Goal: Task Accomplishment & Management: Manage account settings

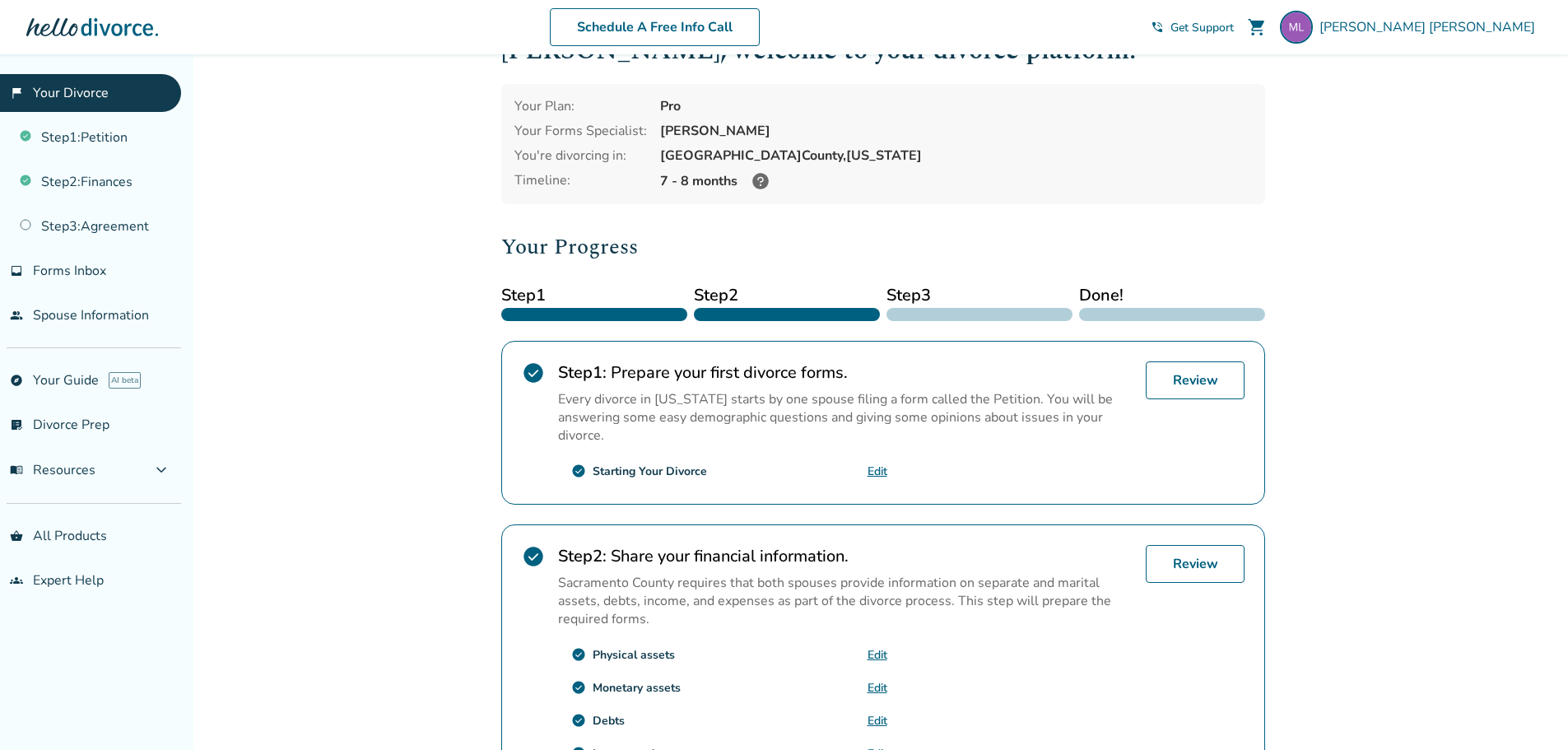
scroll to position [52, 0]
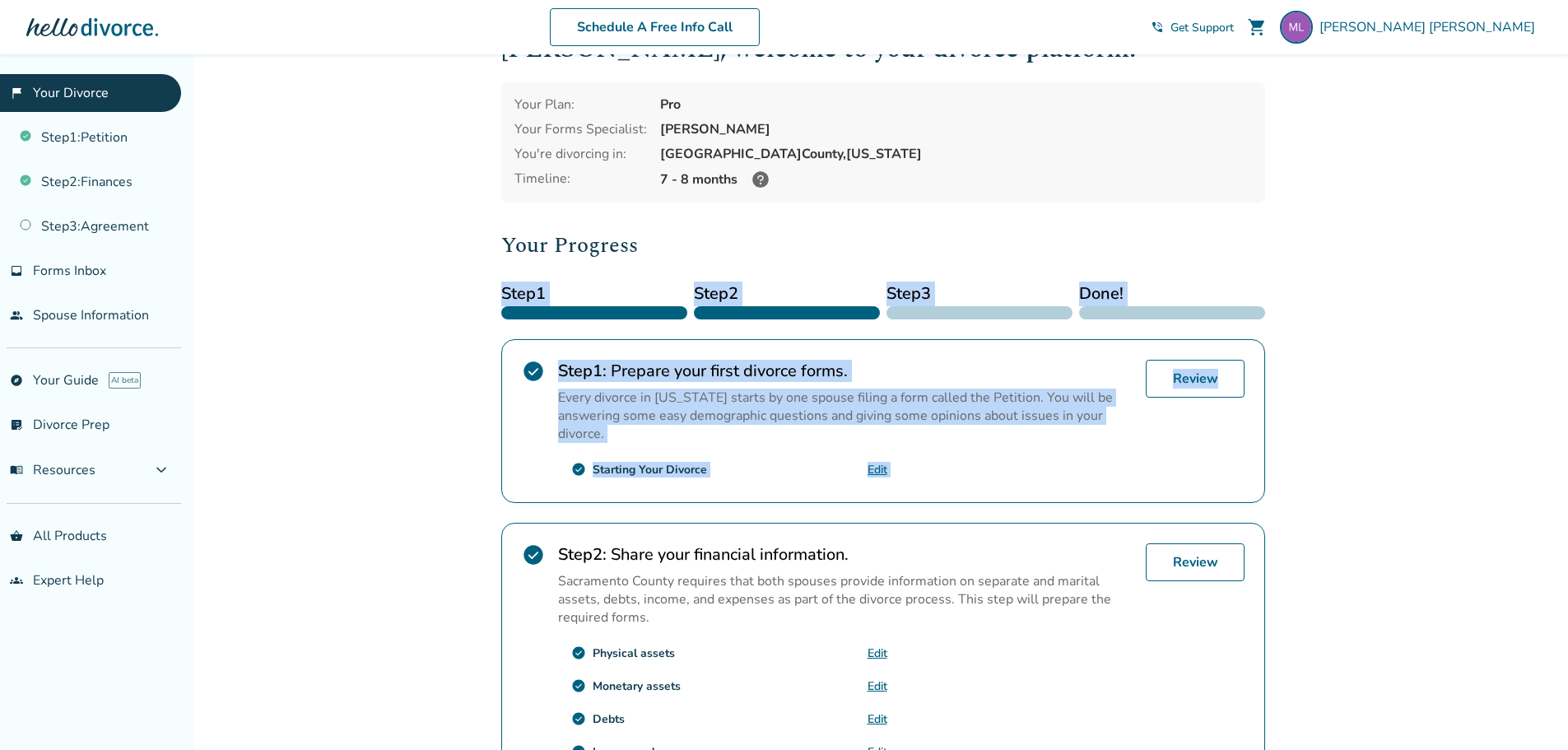
drag, startPoint x: 1555, startPoint y: 332, endPoint x: 1550, endPoint y: 256, distance: 76.2
click at [1550, 256] on div "Added to cart Michael , welcome to your divorce platform. Your Plan: Pro Your F…" at bounding box center [784, 574] width 1568 height 1142
click at [100, 271] on span "Forms Inbox" at bounding box center [69, 271] width 73 height 18
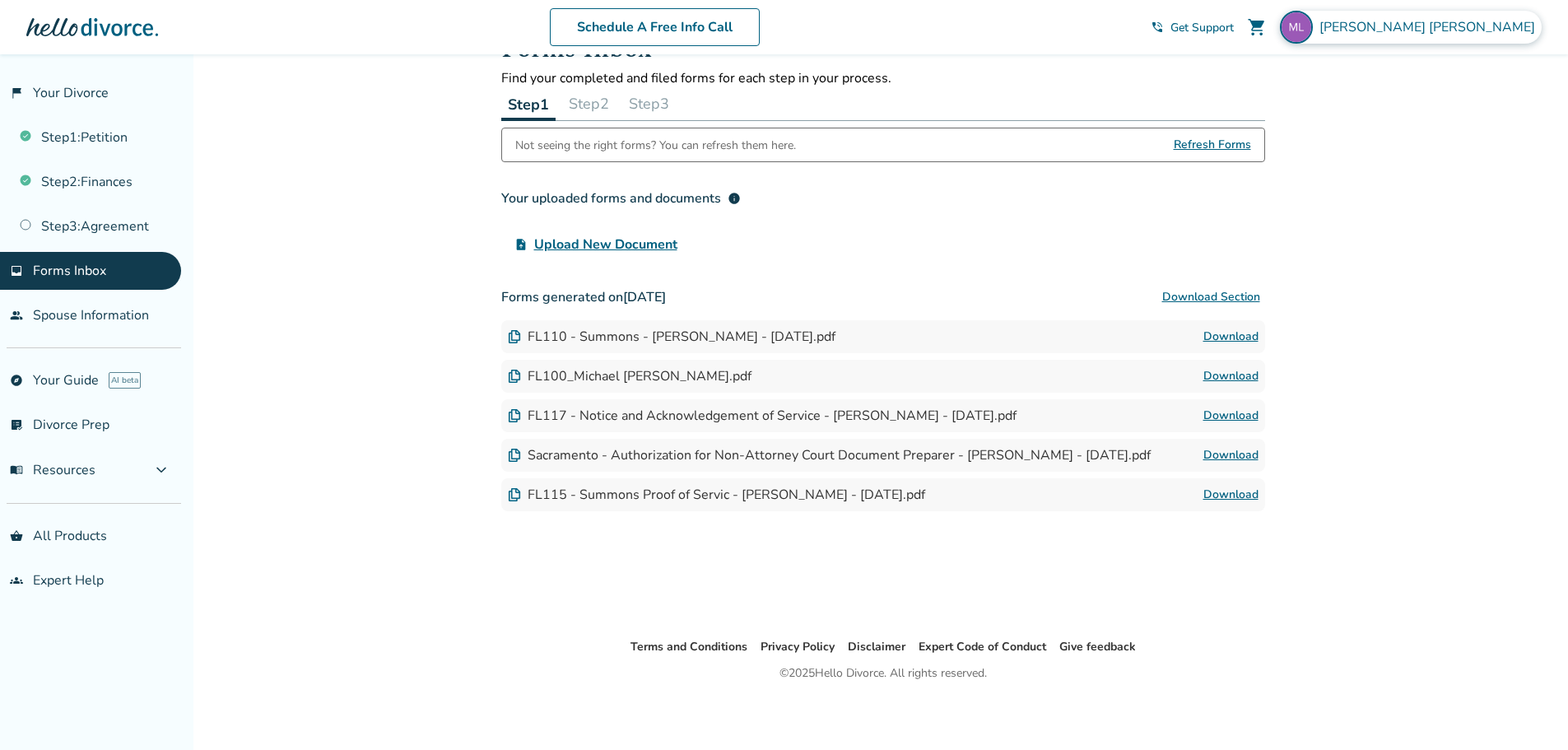
click at [1496, 23] on span "Michael Lewis" at bounding box center [1430, 27] width 223 height 18
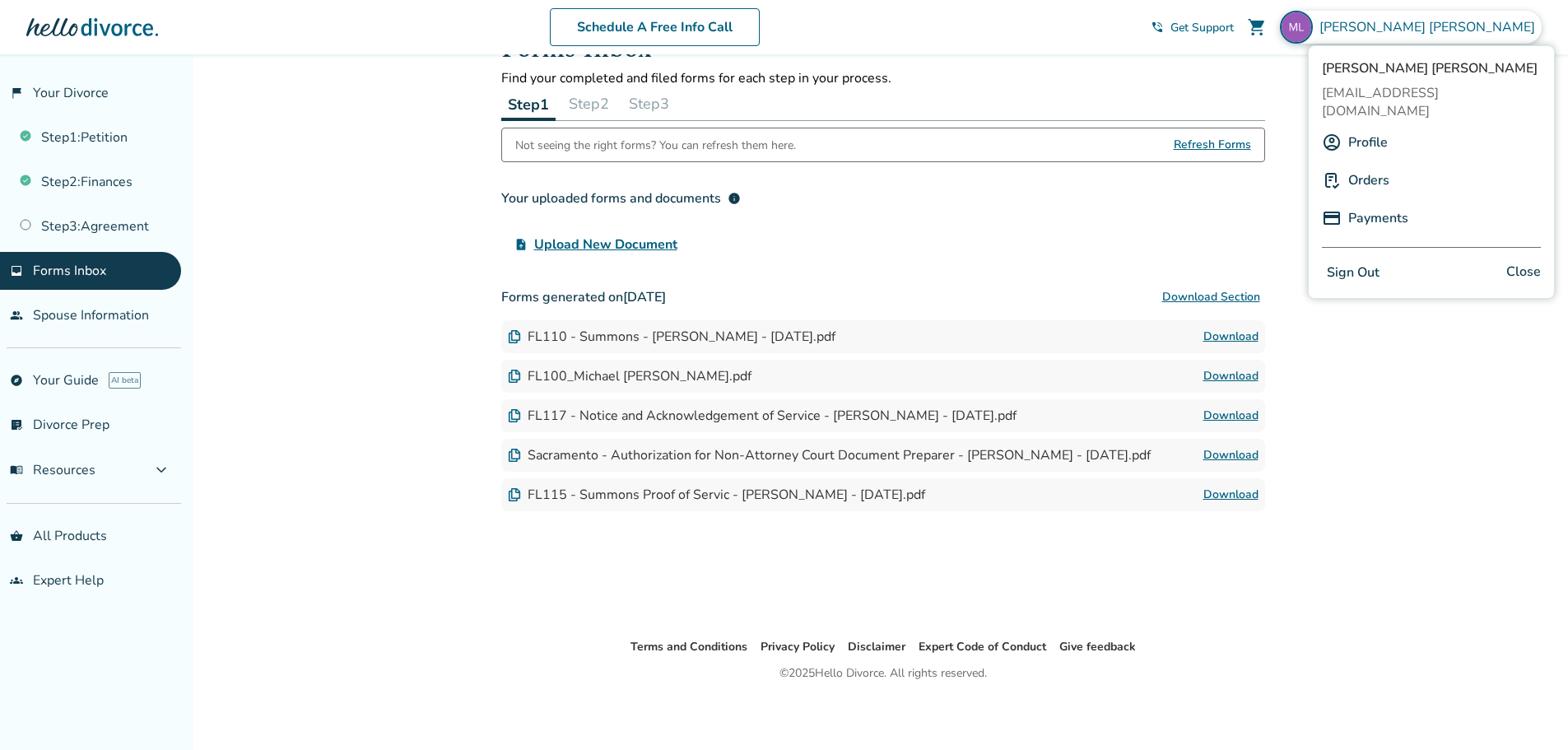
click at [1347, 261] on button "Sign Out" at bounding box center [1352, 273] width 63 height 24
